Goal: Task Accomplishment & Management: Use online tool/utility

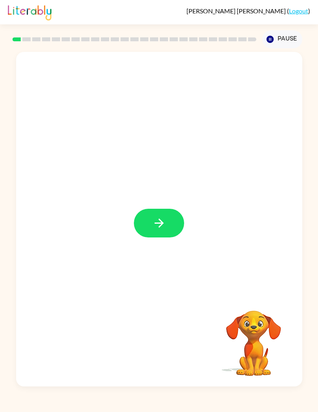
click at [165, 226] on icon "button" at bounding box center [160, 223] width 14 height 14
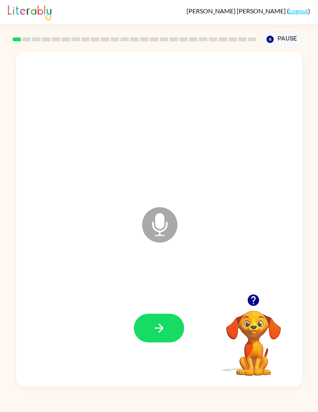
click at [162, 326] on icon "button" at bounding box center [160, 328] width 14 height 14
click at [151, 325] on button "button" at bounding box center [159, 328] width 50 height 29
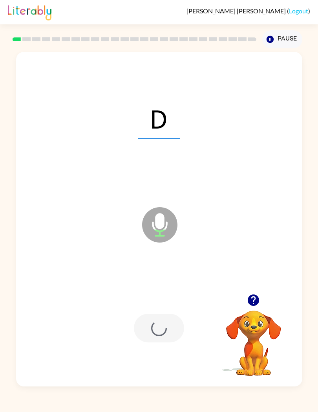
click at [148, 321] on div at bounding box center [159, 328] width 50 height 29
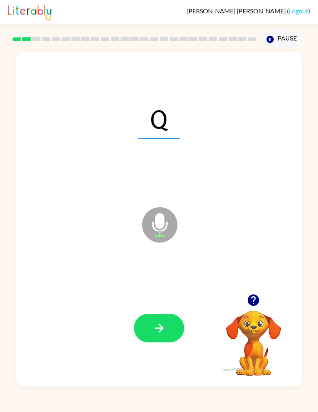
click at [158, 325] on icon "button" at bounding box center [160, 328] width 14 height 14
click at [163, 332] on icon "button" at bounding box center [160, 328] width 14 height 14
click at [155, 331] on icon "button" at bounding box center [160, 328] width 14 height 14
click at [159, 330] on icon "button" at bounding box center [160, 328] width 14 height 14
click at [156, 331] on icon "button" at bounding box center [160, 328] width 14 height 14
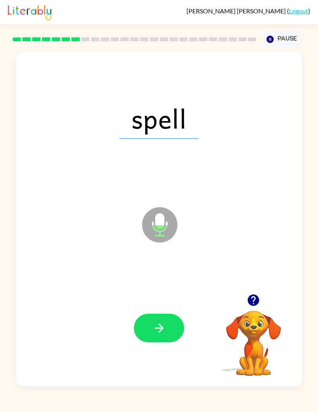
click at [158, 331] on icon "button" at bounding box center [160, 328] width 14 height 14
click at [158, 328] on icon "button" at bounding box center [158, 328] width 9 height 9
click at [153, 328] on icon "button" at bounding box center [160, 328] width 14 height 14
click at [159, 325] on icon "button" at bounding box center [160, 328] width 14 height 14
click at [157, 331] on icon "button" at bounding box center [160, 328] width 14 height 14
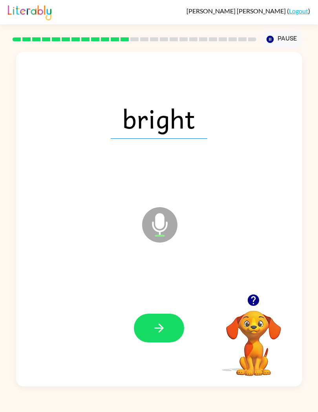
click at [156, 331] on icon "button" at bounding box center [160, 328] width 14 height 14
click at [155, 325] on icon "button" at bounding box center [160, 328] width 14 height 14
click at [166, 328] on icon "button" at bounding box center [160, 328] width 14 height 14
click at [162, 327] on icon "button" at bounding box center [158, 328] width 9 height 9
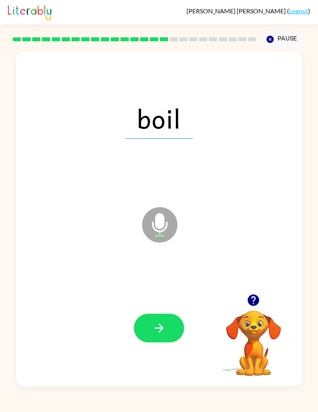
click at [160, 326] on icon "button" at bounding box center [158, 328] width 9 height 9
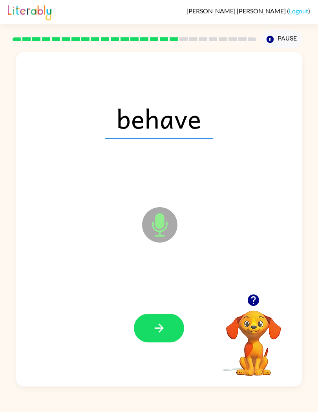
click at [160, 335] on icon "button" at bounding box center [160, 328] width 14 height 14
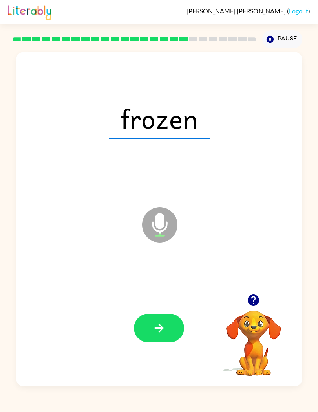
click at [166, 333] on icon "button" at bounding box center [160, 328] width 14 height 14
click at [163, 331] on icon "button" at bounding box center [160, 328] width 14 height 14
click at [158, 331] on icon "button" at bounding box center [160, 328] width 14 height 14
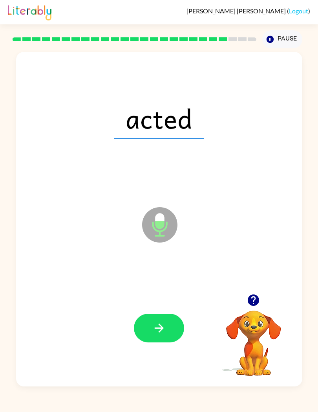
click at [164, 338] on button "button" at bounding box center [159, 328] width 50 height 29
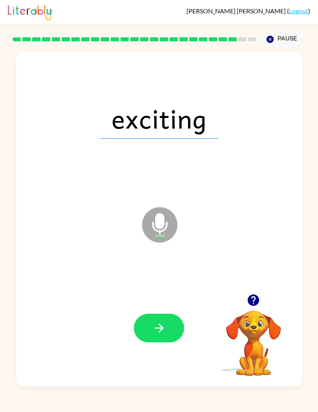
click at [162, 335] on icon "button" at bounding box center [160, 328] width 14 height 14
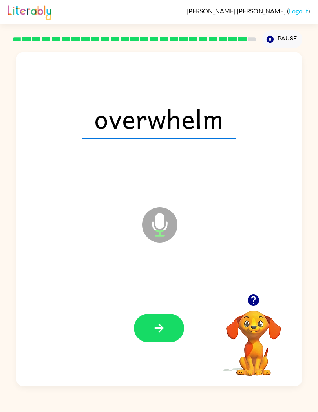
click at [158, 333] on icon "button" at bounding box center [160, 328] width 14 height 14
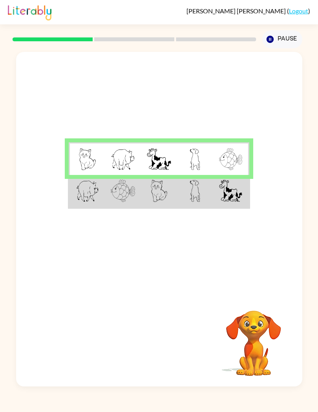
click at [153, 200] on img at bounding box center [159, 191] width 17 height 22
click at [217, 31] on div at bounding box center [134, 40] width 247 height 28
click at [118, 191] on img at bounding box center [123, 191] width 24 height 22
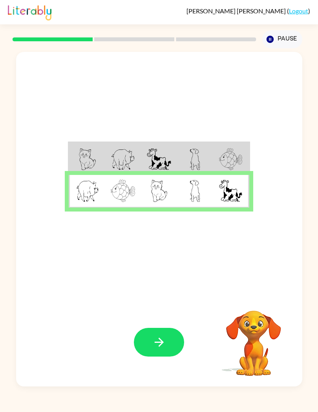
click at [165, 348] on icon "button" at bounding box center [160, 342] width 14 height 14
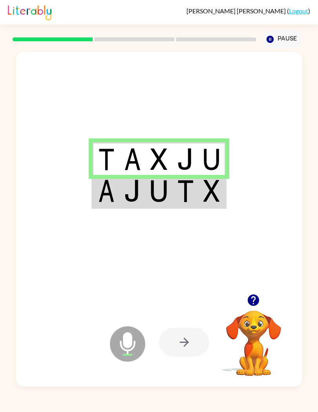
click at [146, 190] on td at bounding box center [132, 191] width 27 height 33
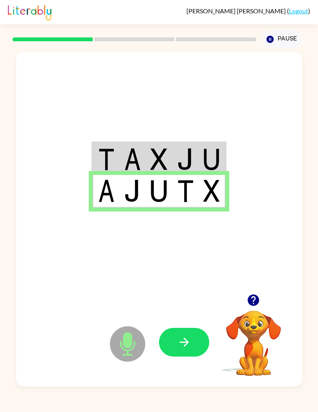
click at [191, 344] on icon "button" at bounding box center [185, 342] width 14 height 14
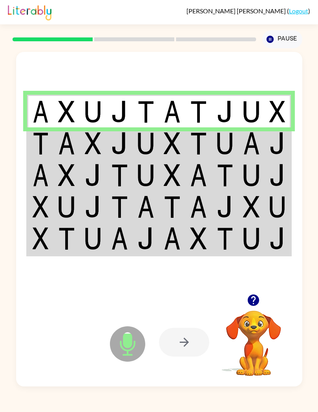
click at [55, 137] on td at bounding box center [66, 143] width 26 height 32
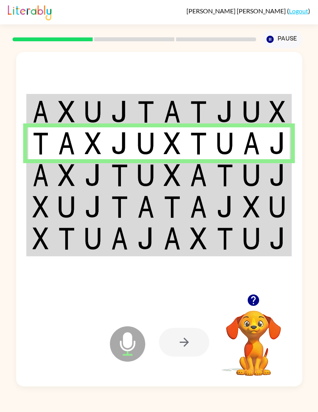
click at [69, 182] on img at bounding box center [66, 175] width 17 height 22
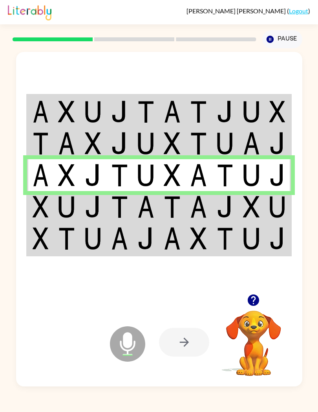
click at [62, 208] on img at bounding box center [66, 207] width 17 height 22
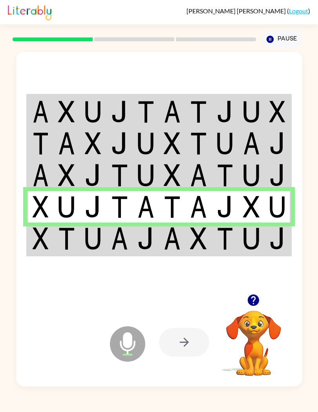
click at [96, 242] on img at bounding box center [93, 238] width 17 height 22
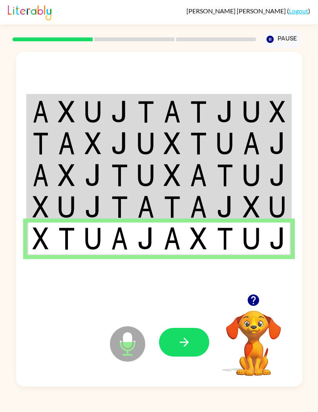
click at [187, 331] on button "button" at bounding box center [184, 342] width 50 height 29
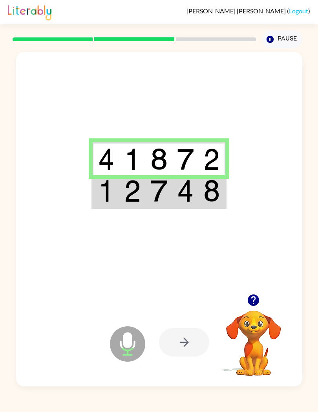
click at [130, 200] on img at bounding box center [132, 191] width 17 height 22
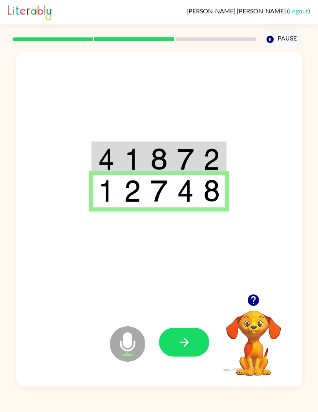
click at [130, 200] on img at bounding box center [132, 191] width 17 height 22
click at [193, 357] on button "button" at bounding box center [184, 342] width 50 height 29
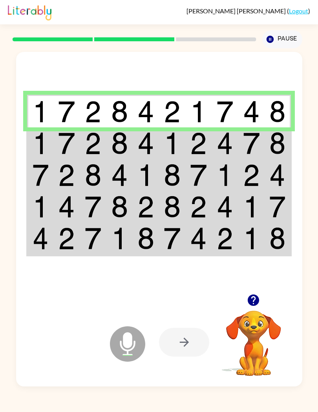
click at [58, 147] on img at bounding box center [66, 143] width 17 height 22
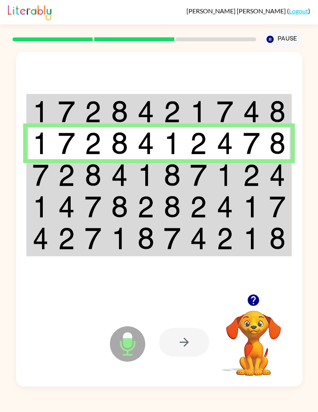
click at [63, 178] on img at bounding box center [66, 175] width 17 height 22
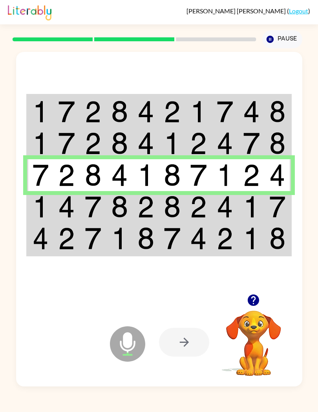
click at [89, 209] on img at bounding box center [93, 207] width 17 height 22
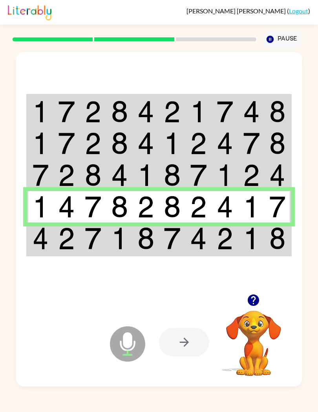
click at [133, 248] on td at bounding box center [146, 238] width 26 height 33
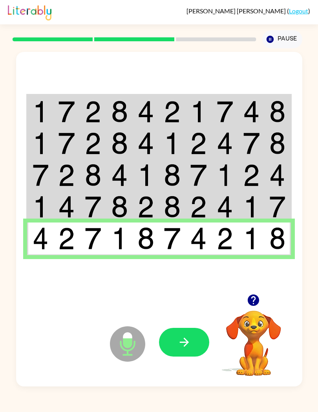
click at [198, 344] on button "button" at bounding box center [184, 342] width 50 height 29
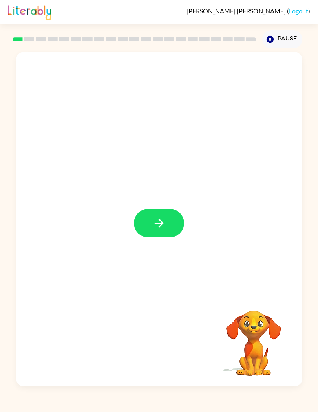
click at [161, 227] on icon "button" at bounding box center [160, 223] width 14 height 14
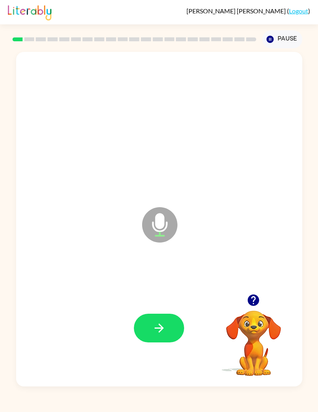
click at [157, 332] on icon "button" at bounding box center [160, 328] width 14 height 14
click at [144, 336] on button "button" at bounding box center [159, 328] width 50 height 29
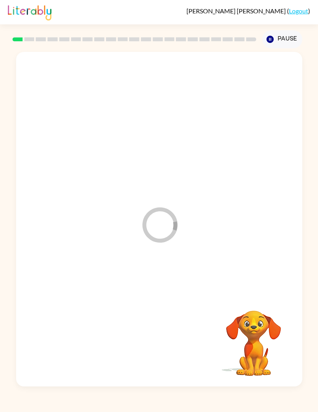
click at [165, 320] on div at bounding box center [159, 328] width 271 height 101
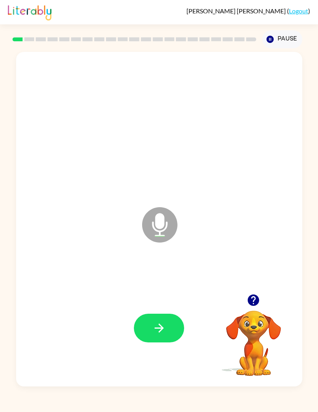
click at [155, 323] on icon "button" at bounding box center [160, 328] width 14 height 14
click at [162, 347] on div at bounding box center [159, 328] width 271 height 101
click at [161, 325] on icon "button" at bounding box center [160, 328] width 14 height 14
click at [165, 316] on button "button" at bounding box center [159, 328] width 50 height 29
click at [165, 328] on icon "button" at bounding box center [160, 328] width 14 height 14
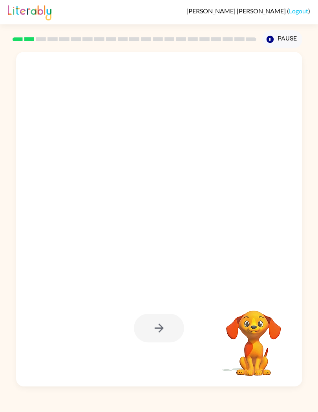
click at [244, 195] on div at bounding box center [140, 205] width 233 height 65
click at [167, 327] on div at bounding box center [159, 328] width 50 height 29
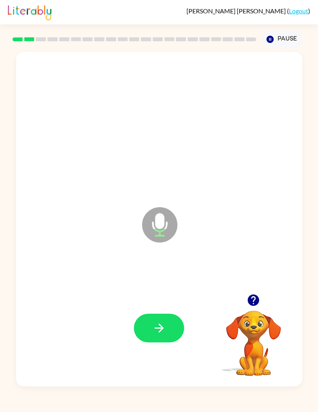
click at [156, 331] on icon "button" at bounding box center [160, 328] width 14 height 14
click at [162, 335] on button "button" at bounding box center [159, 328] width 50 height 29
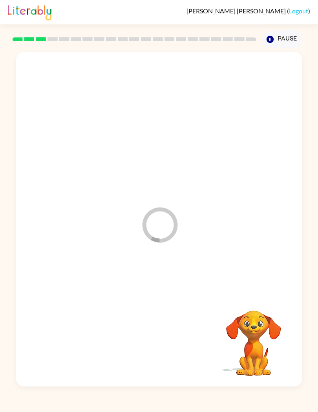
click at [317, 154] on div "Loader Your response is being sent to our graders Your browser must support pla…" at bounding box center [159, 217] width 318 height 338
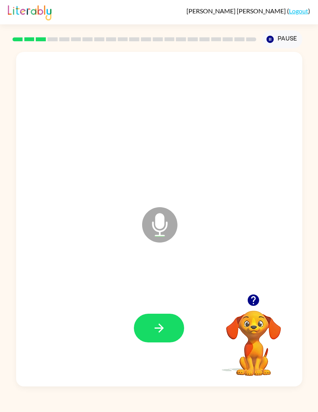
click at [161, 333] on icon "button" at bounding box center [160, 328] width 14 height 14
click at [147, 331] on button "button" at bounding box center [159, 328] width 50 height 29
click at [163, 326] on icon "button" at bounding box center [160, 328] width 14 height 14
click at [158, 324] on icon "button" at bounding box center [160, 328] width 14 height 14
click at [163, 329] on icon "button" at bounding box center [158, 328] width 9 height 9
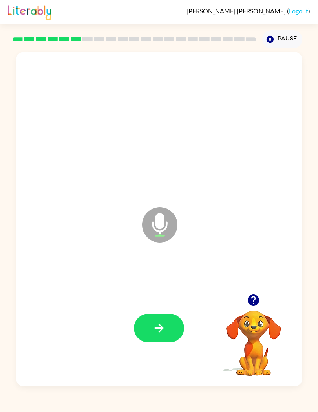
click at [167, 333] on button "button" at bounding box center [159, 328] width 50 height 29
click at [160, 329] on icon "button" at bounding box center [158, 328] width 9 height 9
click at [162, 337] on button "button" at bounding box center [159, 328] width 50 height 29
click at [160, 322] on icon "button" at bounding box center [160, 328] width 14 height 14
click at [161, 321] on button "button" at bounding box center [159, 328] width 50 height 29
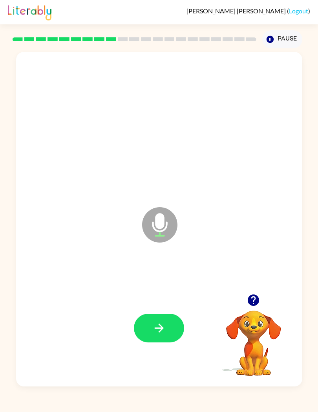
click at [164, 323] on icon "button" at bounding box center [160, 328] width 14 height 14
click at [163, 328] on icon "button" at bounding box center [158, 328] width 9 height 9
click at [148, 329] on button "button" at bounding box center [159, 328] width 50 height 29
click at [164, 331] on icon "button" at bounding box center [160, 328] width 14 height 14
click at [151, 325] on button "button" at bounding box center [159, 328] width 50 height 29
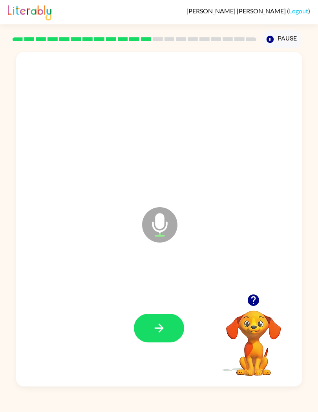
click at [156, 326] on icon "button" at bounding box center [160, 328] width 14 height 14
click at [164, 324] on icon "button" at bounding box center [160, 328] width 14 height 14
click at [167, 324] on button "button" at bounding box center [159, 328] width 50 height 29
click at [169, 330] on button "button" at bounding box center [159, 328] width 50 height 29
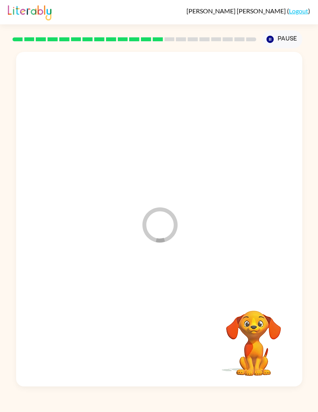
click at [168, 330] on div at bounding box center [159, 328] width 271 height 101
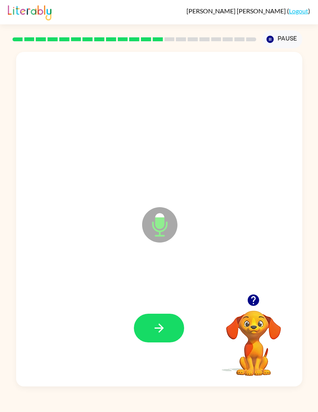
click at [164, 329] on icon "button" at bounding box center [160, 328] width 14 height 14
click at [158, 333] on icon "button" at bounding box center [160, 328] width 14 height 14
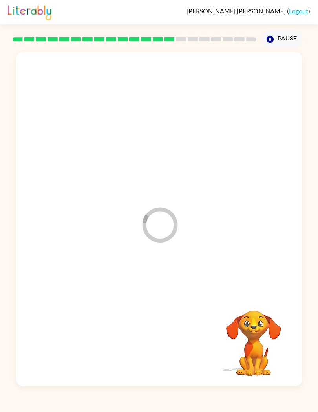
click at [157, 332] on div at bounding box center [159, 328] width 271 height 101
click at [162, 320] on div at bounding box center [159, 328] width 271 height 101
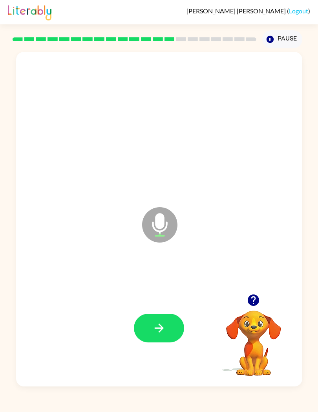
click at [152, 326] on button "button" at bounding box center [159, 328] width 50 height 29
click at [162, 331] on icon "button" at bounding box center [160, 328] width 14 height 14
click at [164, 326] on icon "button" at bounding box center [160, 328] width 14 height 14
click at [151, 328] on button "button" at bounding box center [159, 328] width 50 height 29
click at [159, 324] on icon "button" at bounding box center [160, 328] width 14 height 14
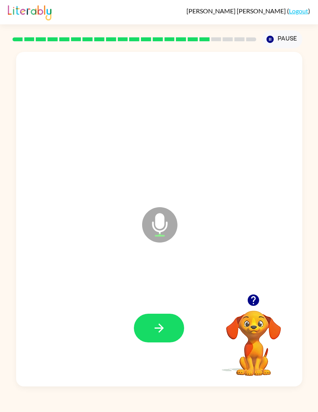
click at [164, 327] on icon "button" at bounding box center [160, 328] width 14 height 14
click at [162, 329] on icon "button" at bounding box center [158, 328] width 9 height 9
click at [162, 335] on icon "button" at bounding box center [160, 328] width 14 height 14
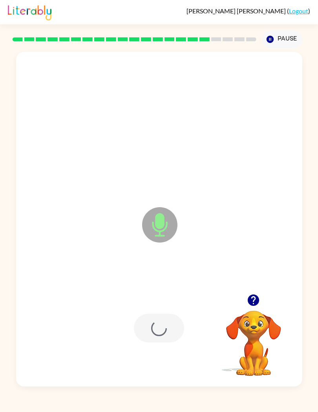
click at [162, 335] on div at bounding box center [159, 328] width 50 height 29
click at [156, 333] on icon "button" at bounding box center [160, 328] width 14 height 14
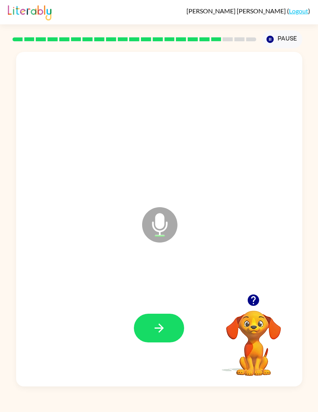
click at [157, 330] on icon "button" at bounding box center [160, 328] width 14 height 14
click at [163, 320] on button "button" at bounding box center [159, 328] width 50 height 29
click at [165, 327] on icon "button" at bounding box center [160, 328] width 14 height 14
click at [170, 319] on button "button" at bounding box center [159, 328] width 50 height 29
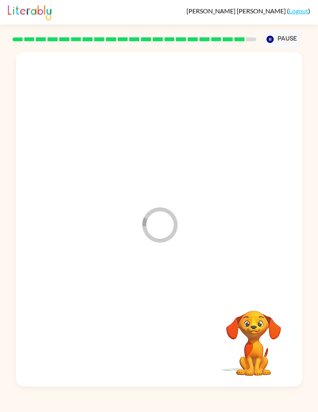
click at [170, 319] on div at bounding box center [159, 328] width 271 height 101
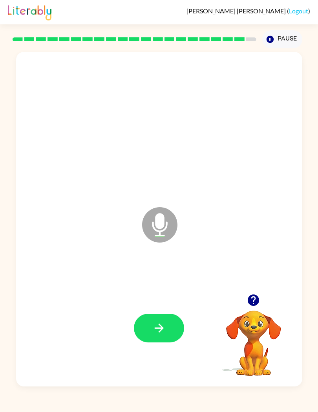
click at [153, 323] on icon "button" at bounding box center [160, 328] width 14 height 14
